Goal: Task Accomplishment & Management: Manage account settings

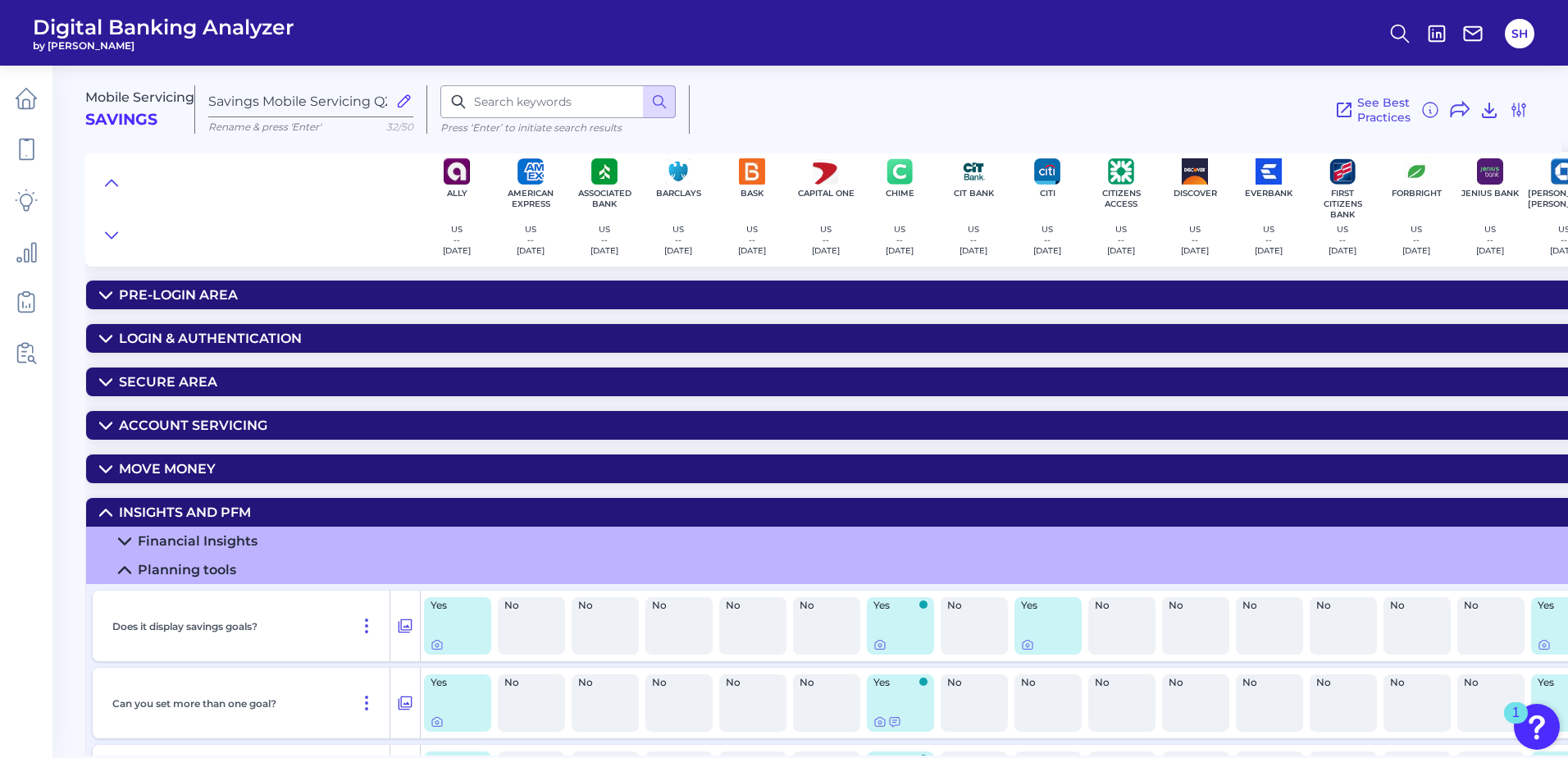
scroll to position [246, 522]
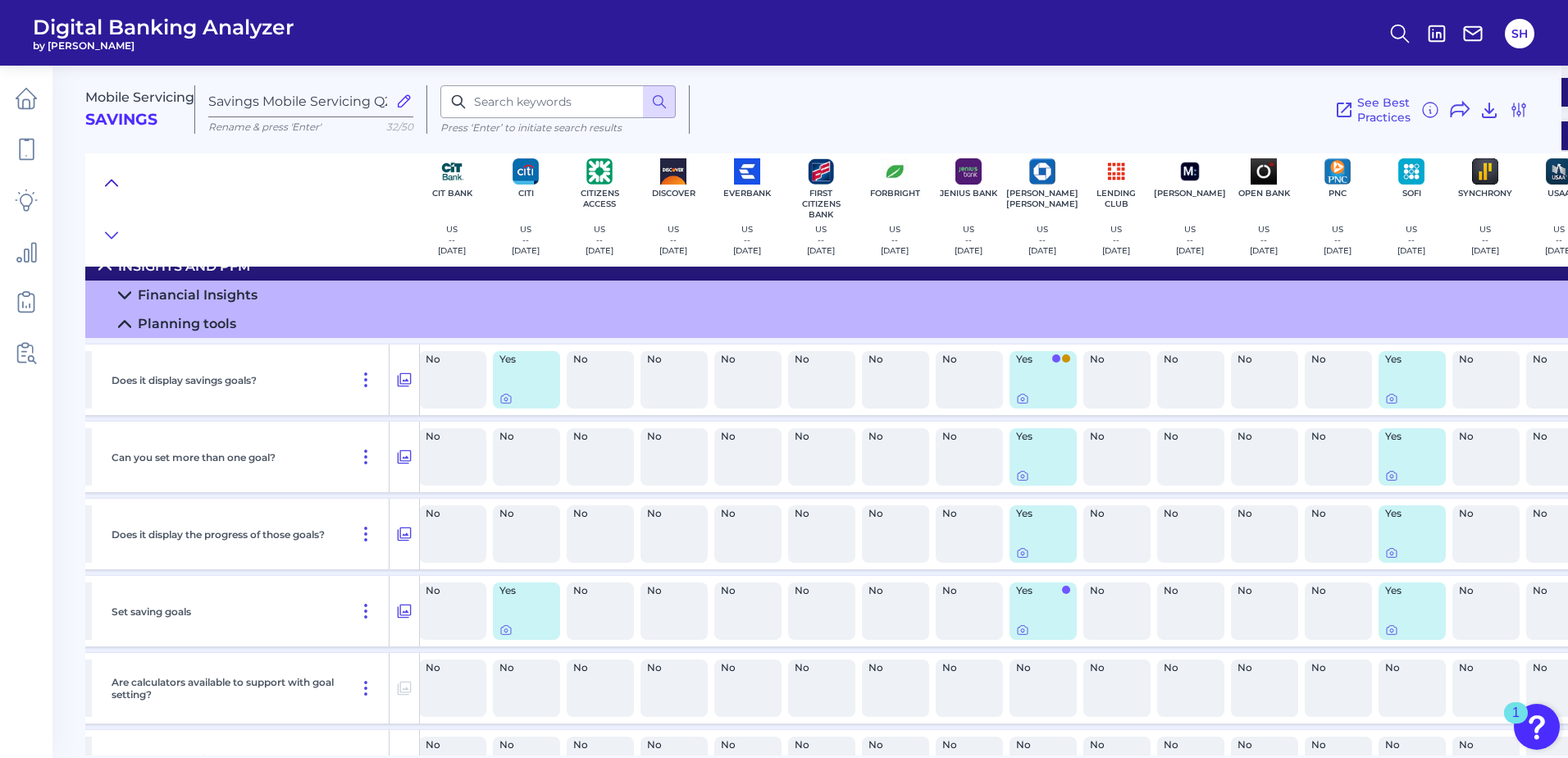
click at [114, 176] on icon at bounding box center [112, 182] width 13 height 16
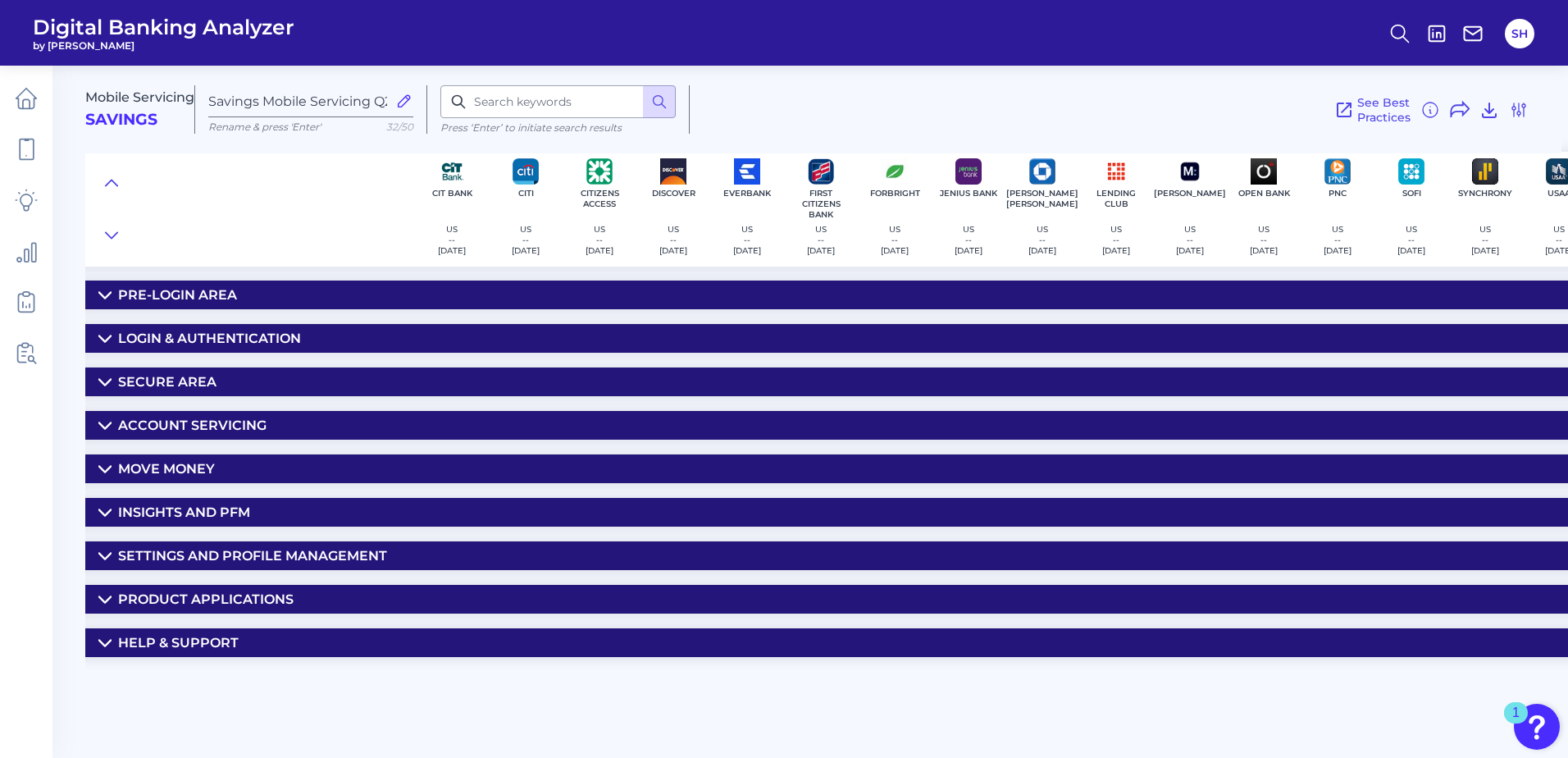
click at [169, 376] on div "Secure Area" at bounding box center [167, 382] width 98 height 15
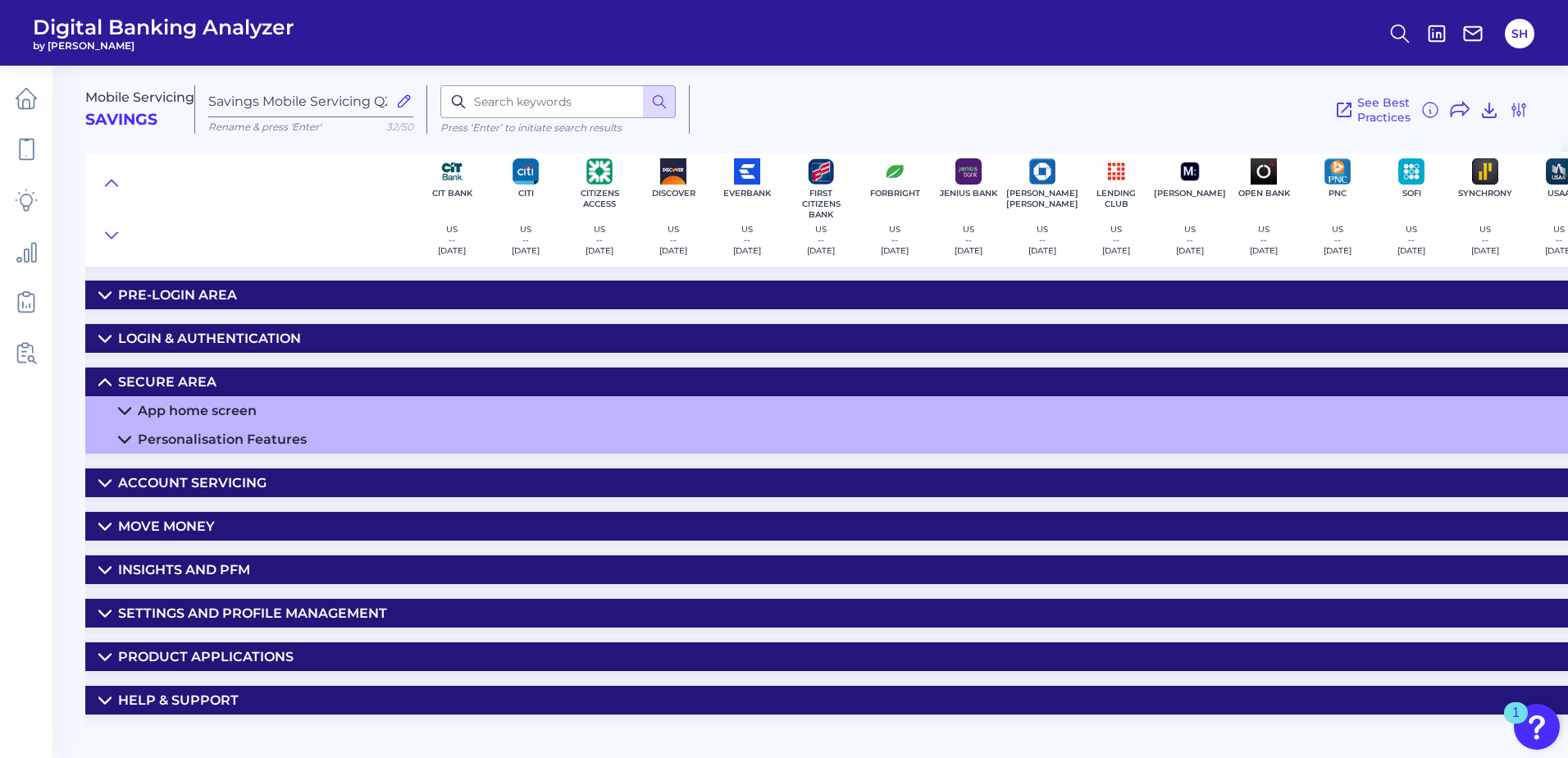
click at [183, 404] on div "App home screen" at bounding box center [198, 410] width 119 height 15
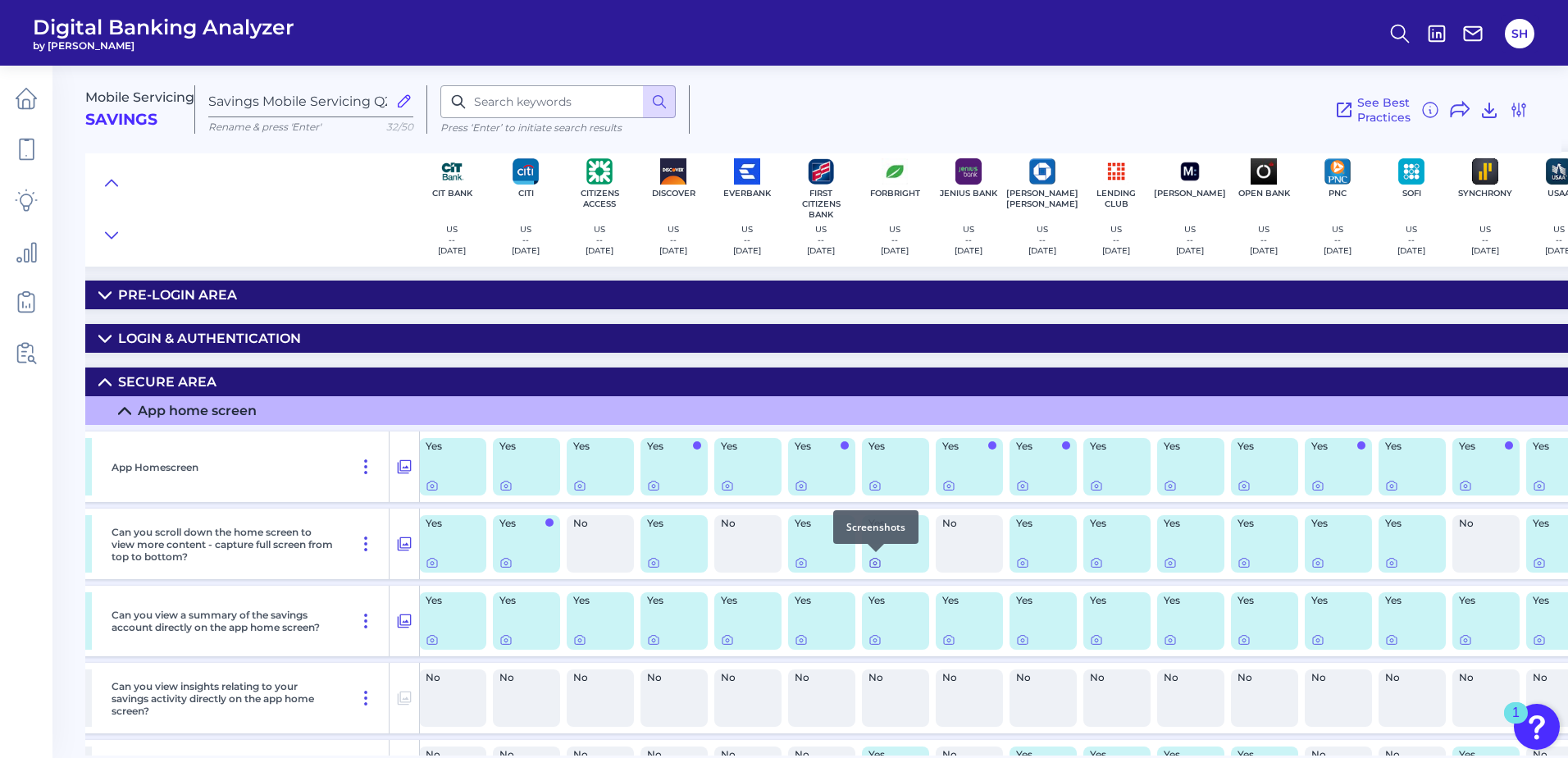
click at [875, 564] on icon at bounding box center [875, 562] width 13 height 13
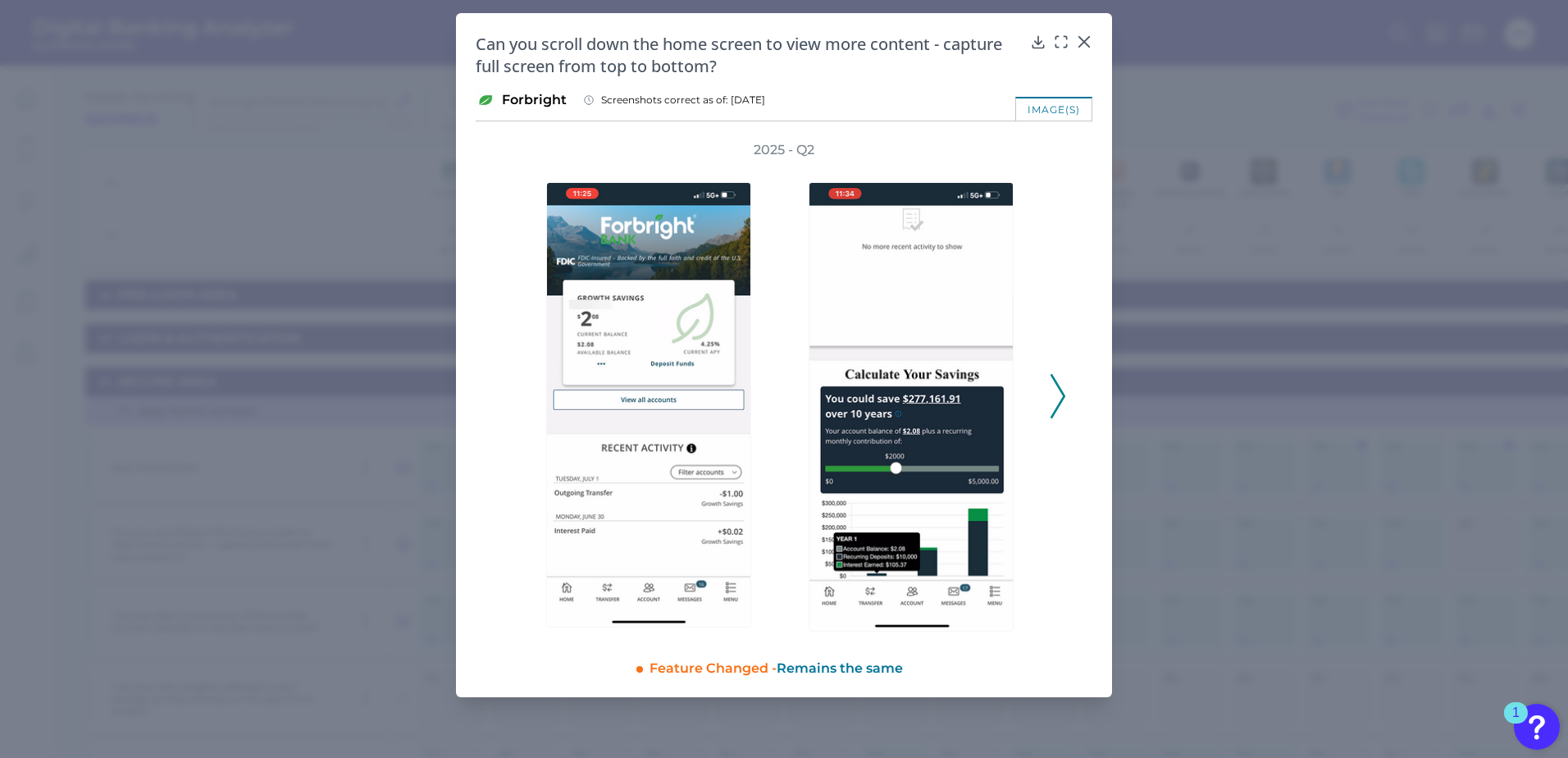
click at [1053, 413] on icon at bounding box center [1059, 396] width 15 height 44
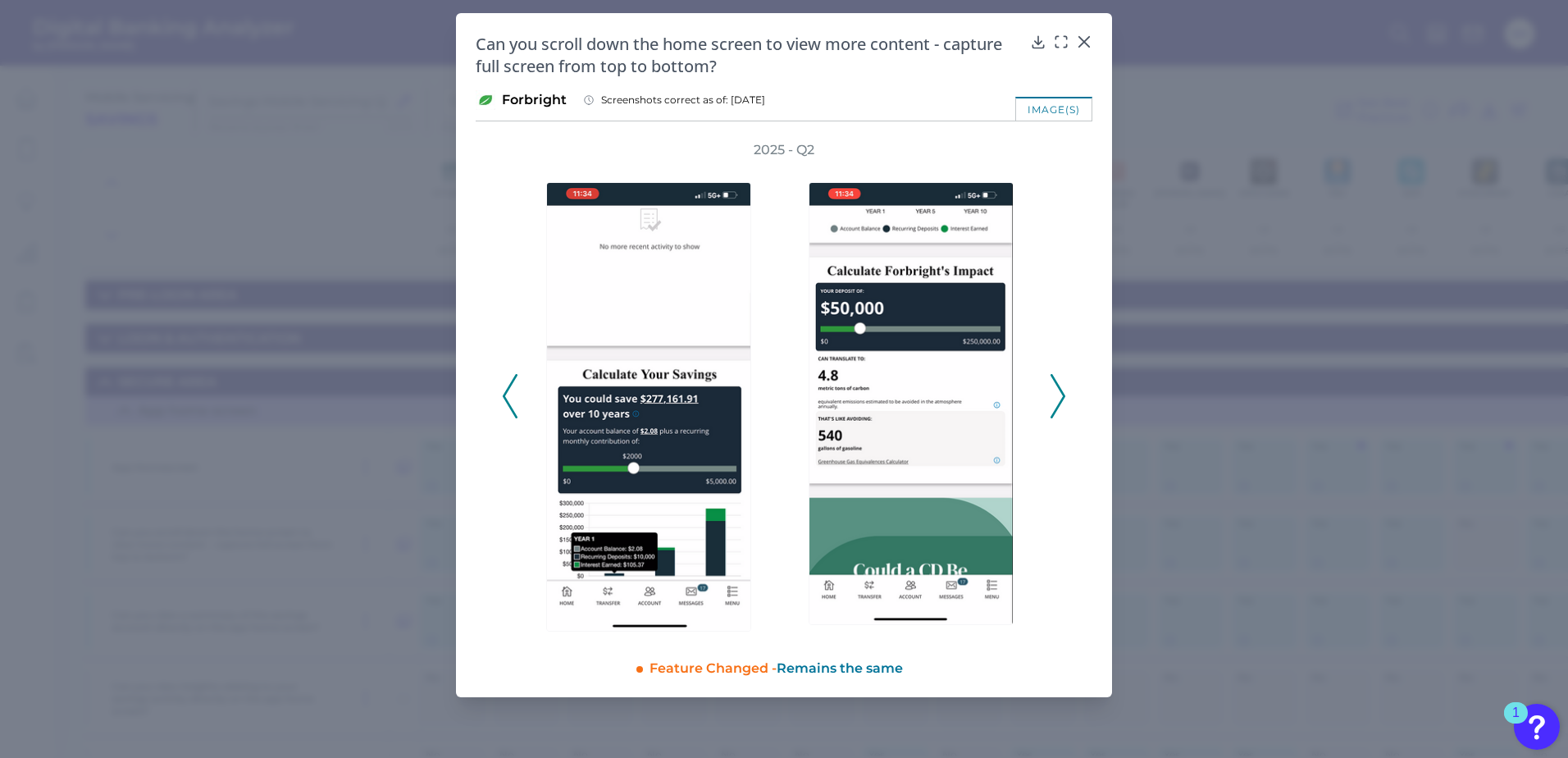
click at [1053, 413] on icon at bounding box center [1059, 396] width 15 height 44
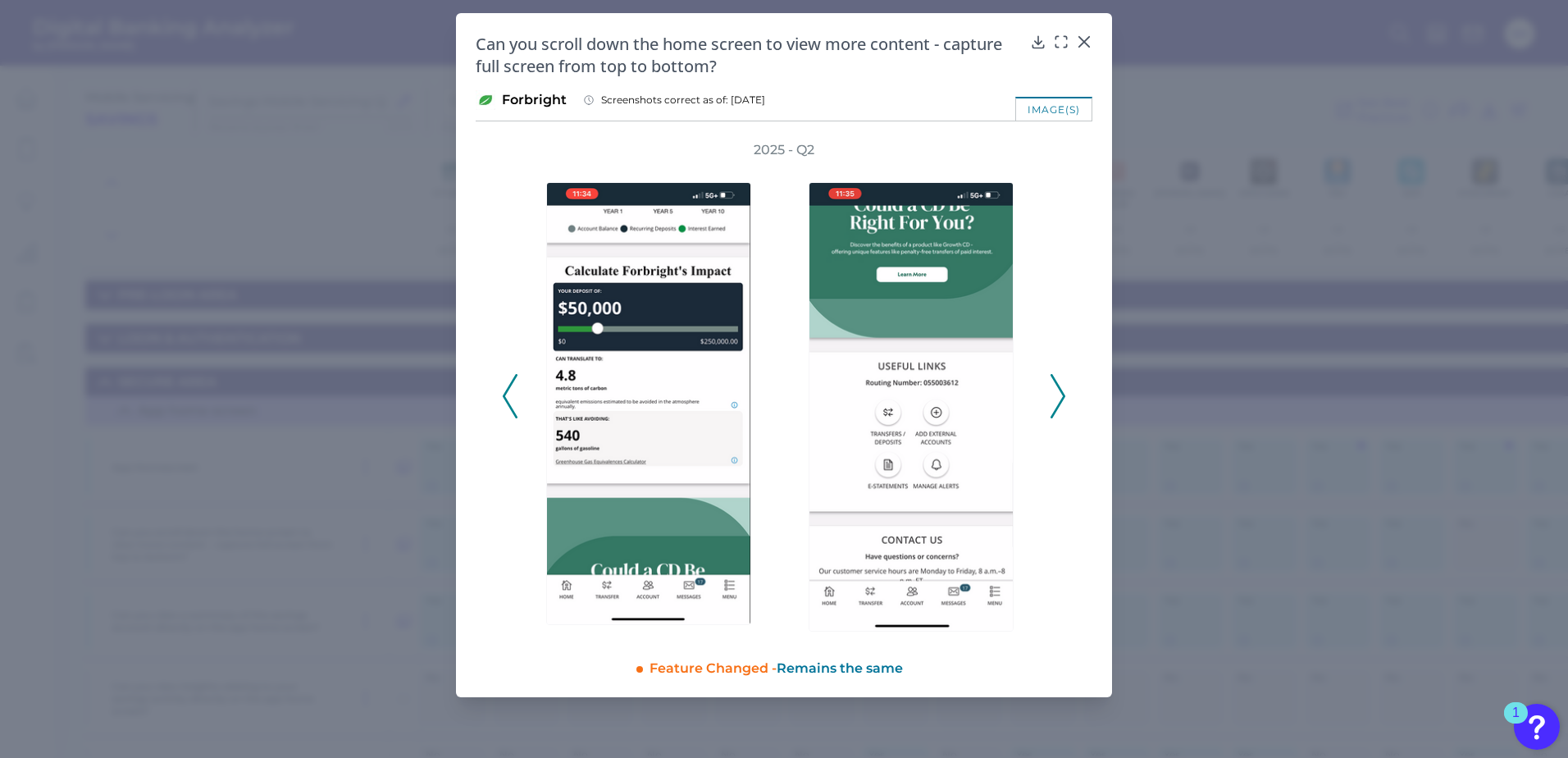
click at [1053, 413] on icon at bounding box center [1059, 396] width 15 height 44
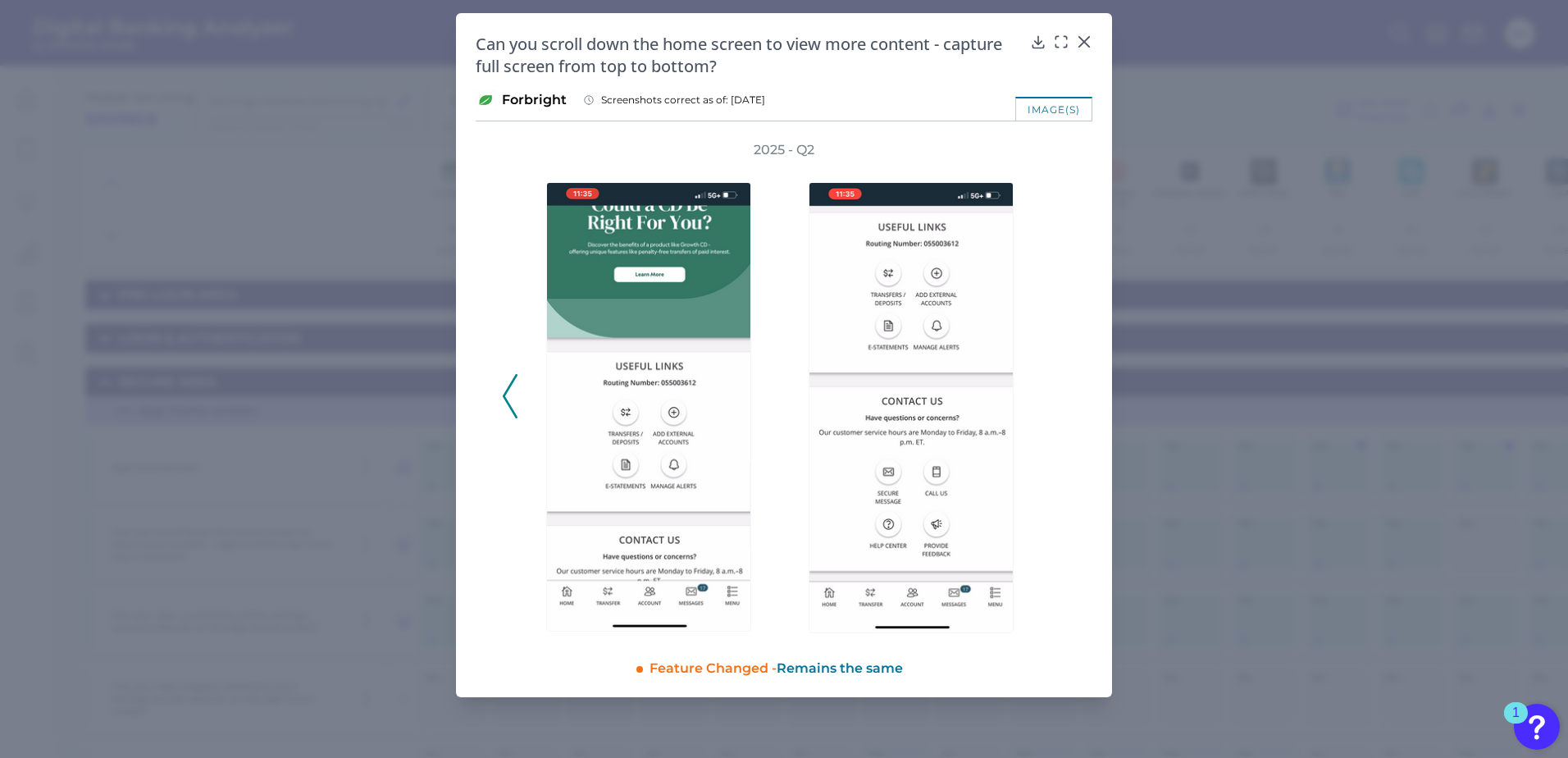
click at [1053, 413] on div "2025 - Q2" at bounding box center [784, 387] width 564 height 492
click at [1087, 45] on div at bounding box center [1084, 53] width 16 height 16
click at [1084, 46] on div at bounding box center [1084, 53] width 16 height 16
click at [1082, 41] on icon at bounding box center [1084, 42] width 9 height 9
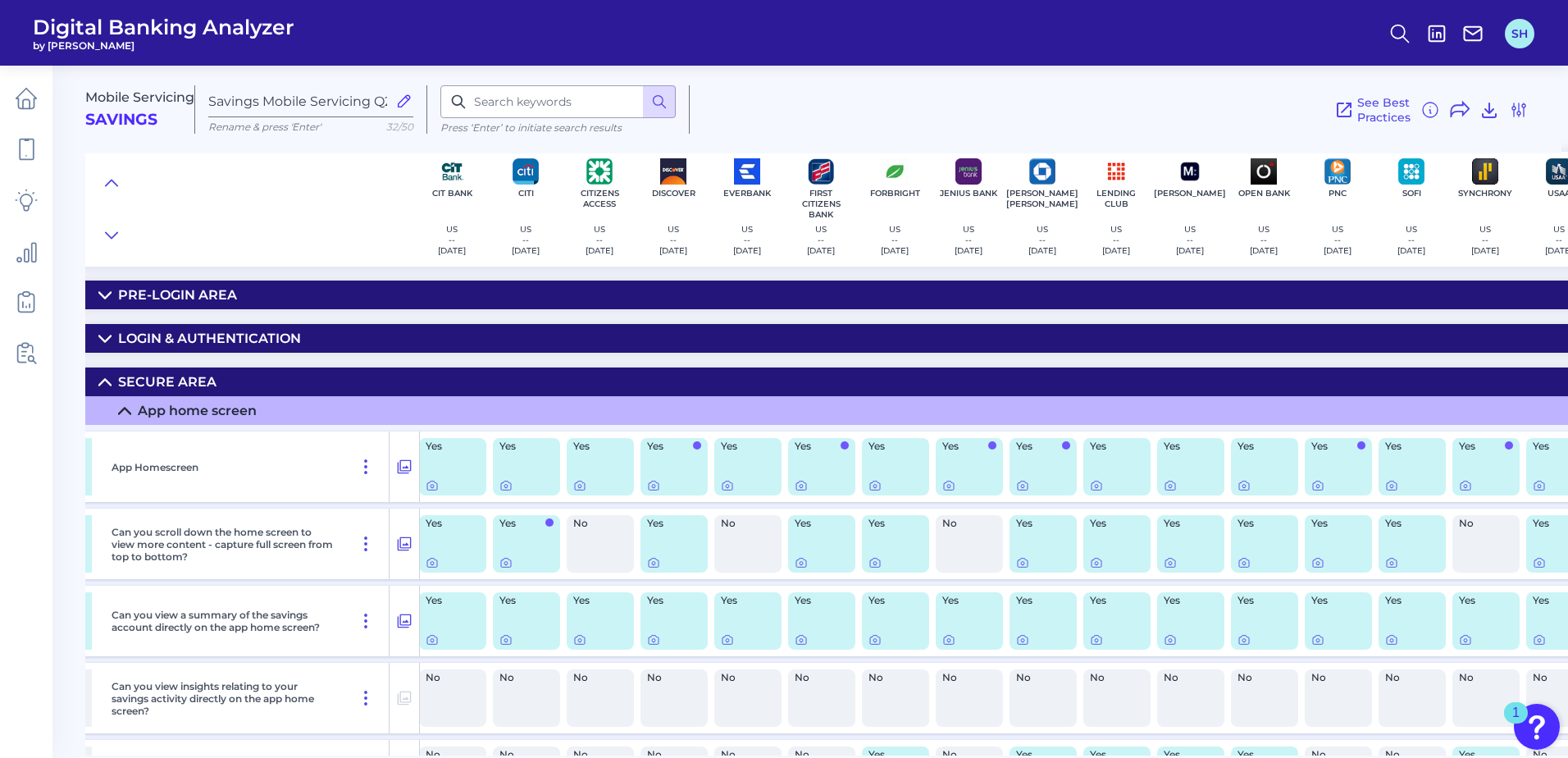
click at [1516, 31] on button "SH" at bounding box center [1520, 33] width 29 height 29
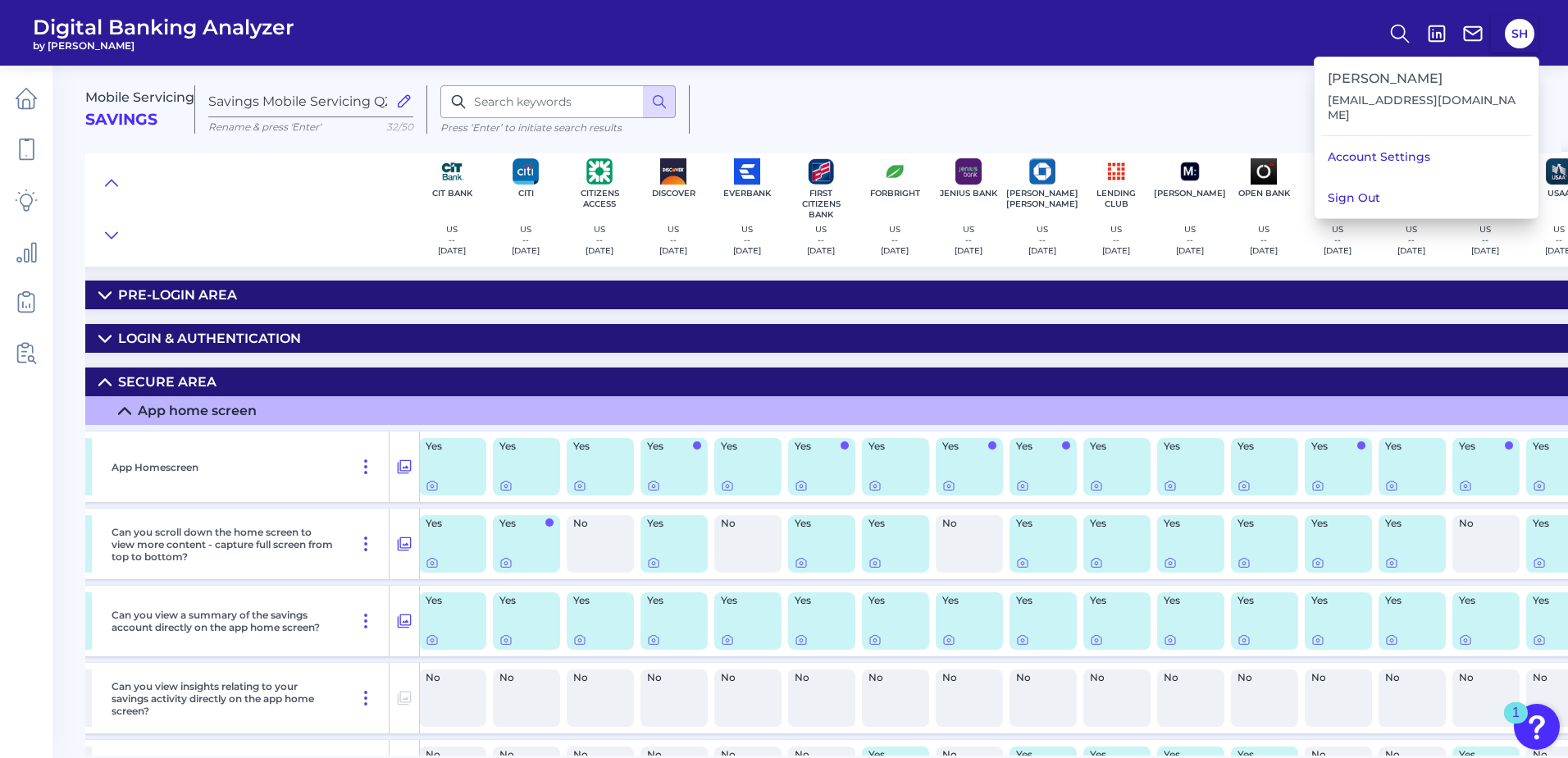
drag, startPoint x: 1351, startPoint y: 186, endPoint x: 1172, endPoint y: 151, distance: 182.4
click at [1351, 186] on button "Sign Out" at bounding box center [1426, 197] width 224 height 41
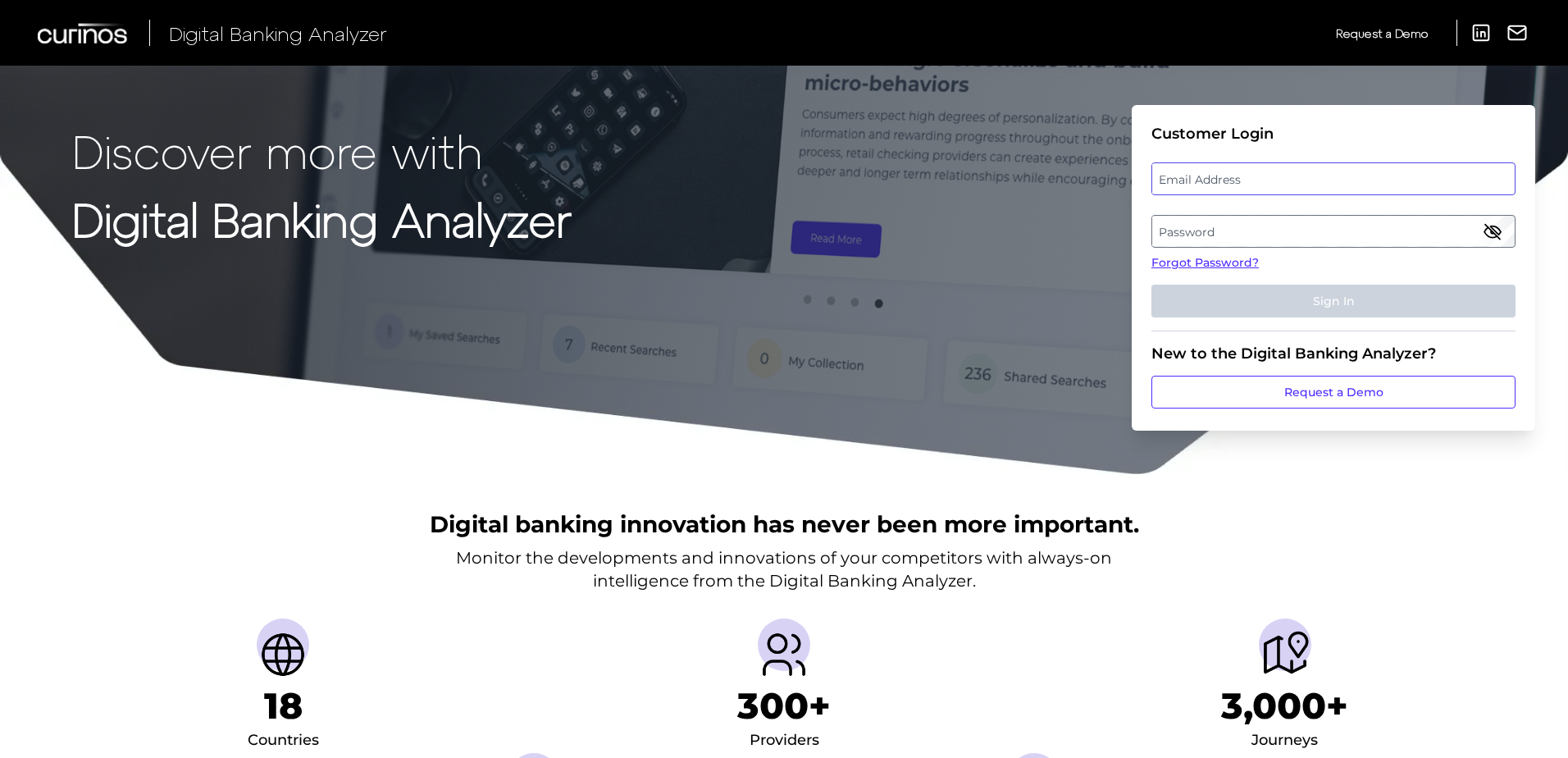
type input "[EMAIL_ADDRESS][DOMAIN_NAME]"
